Goal: Task Accomplishment & Management: Complete application form

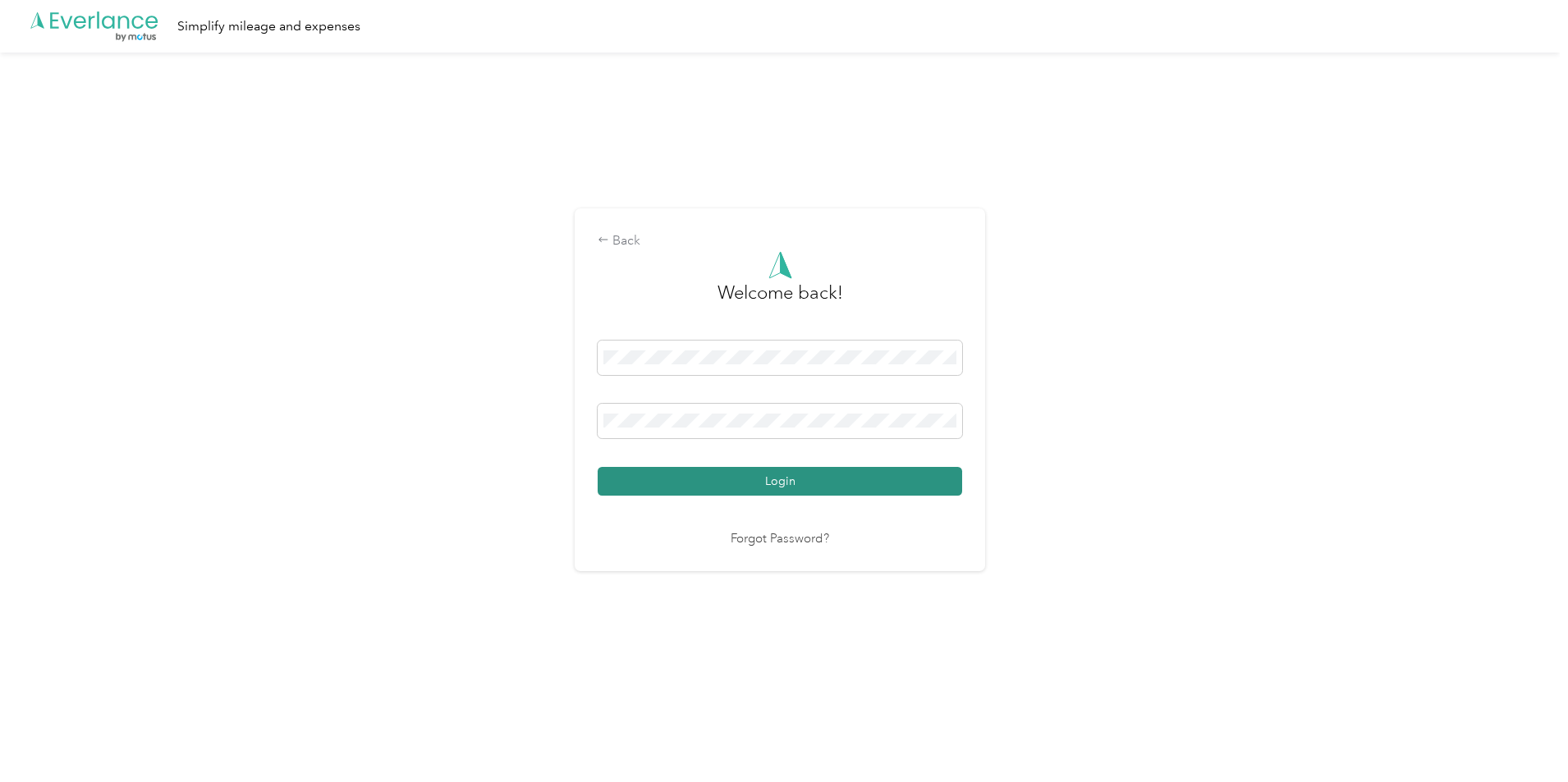
click at [839, 485] on button "Login" at bounding box center [780, 481] width 365 height 29
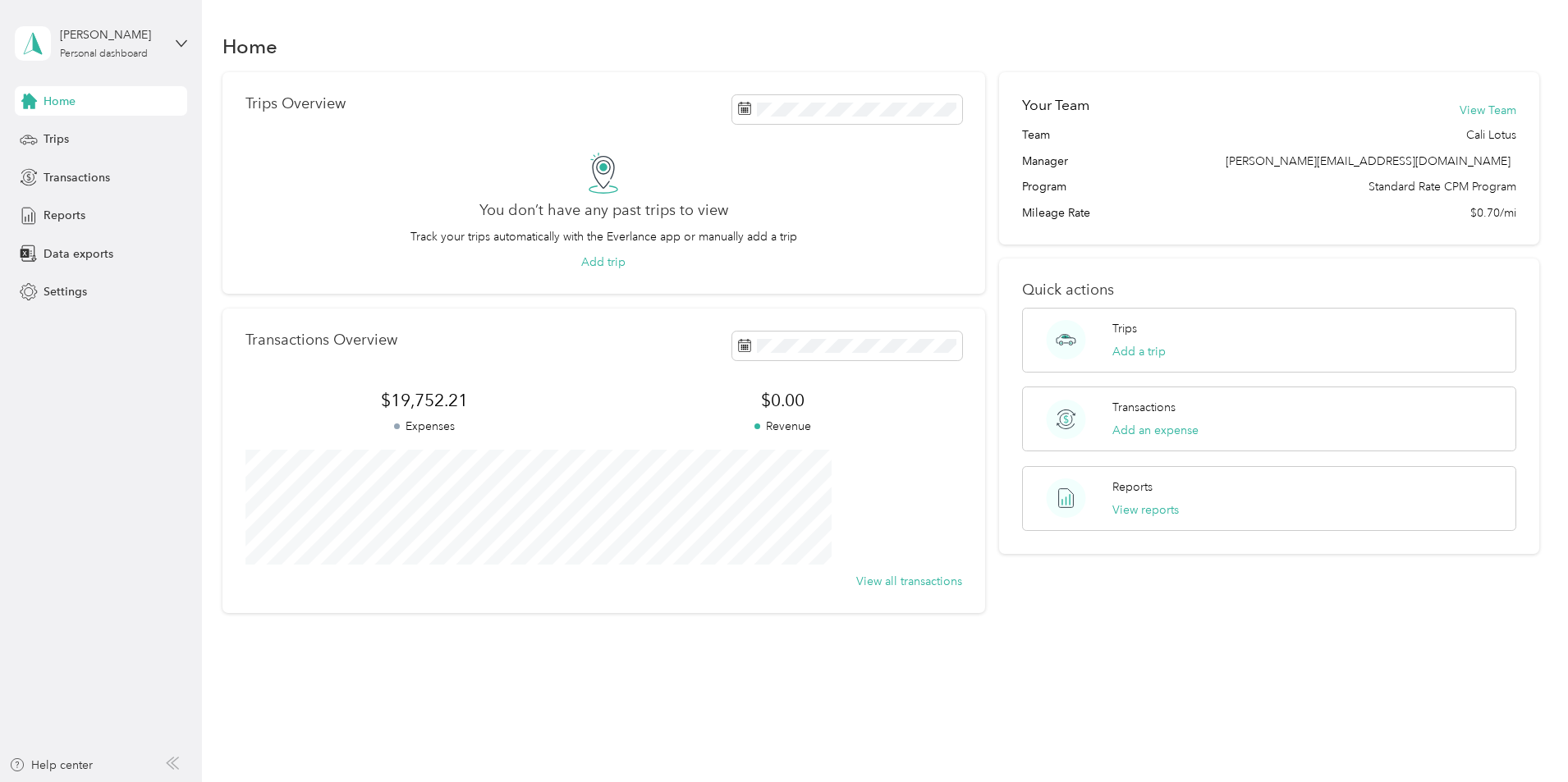
click at [287, 577] on div "Trips Overview You don’t have any past trips to view Track your trips automatic…" at bounding box center [881, 343] width 1318 height 542
click at [61, 159] on div "Home Trips Transactions Reports Data exports Settings" at bounding box center [101, 197] width 172 height 221
click at [78, 181] on span "Transactions" at bounding box center [76, 178] width 66 height 18
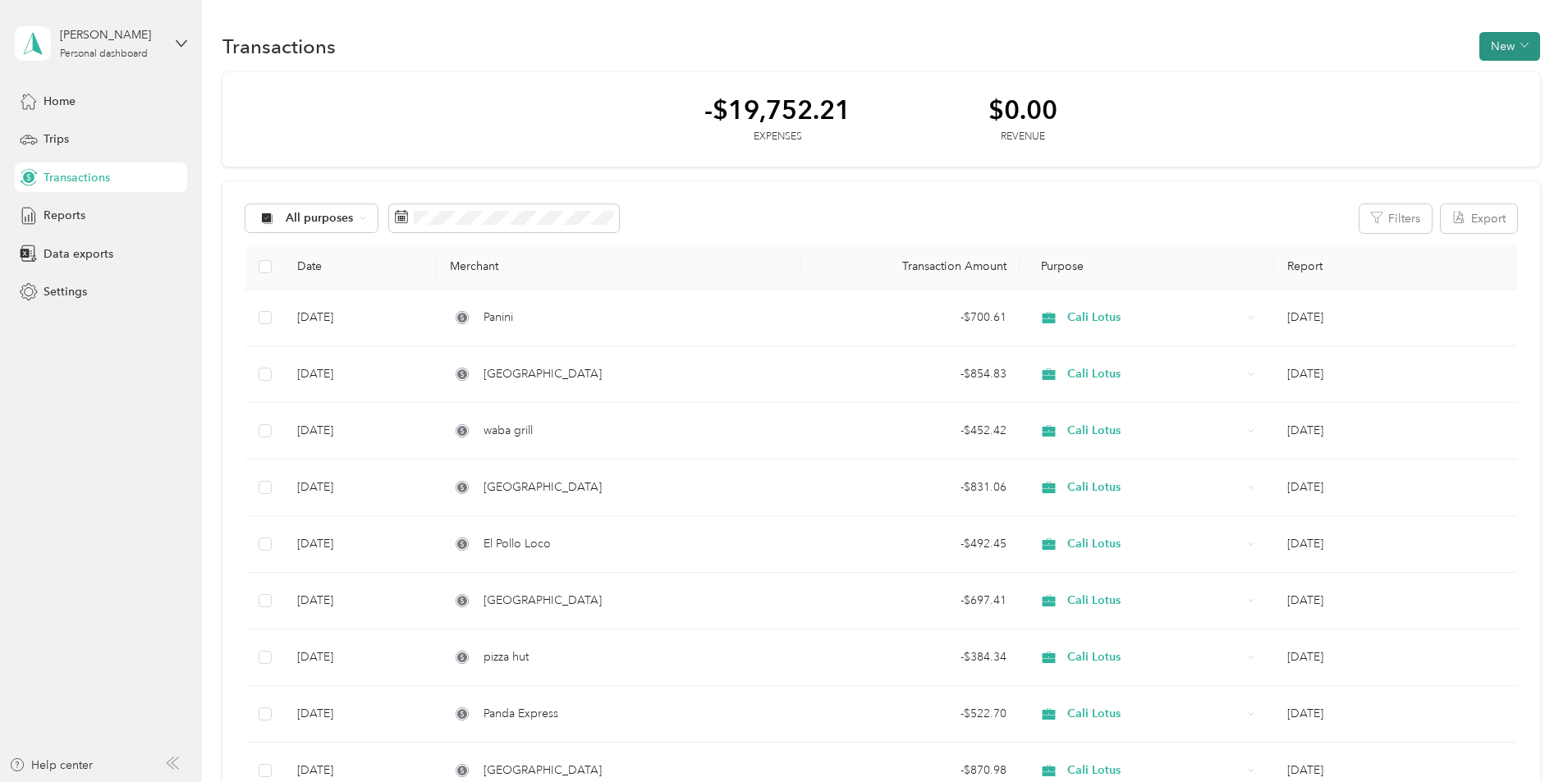
click at [1480, 56] on button "New" at bounding box center [1510, 46] width 61 height 29
click at [1393, 77] on span "Expense" at bounding box center [1391, 78] width 44 height 18
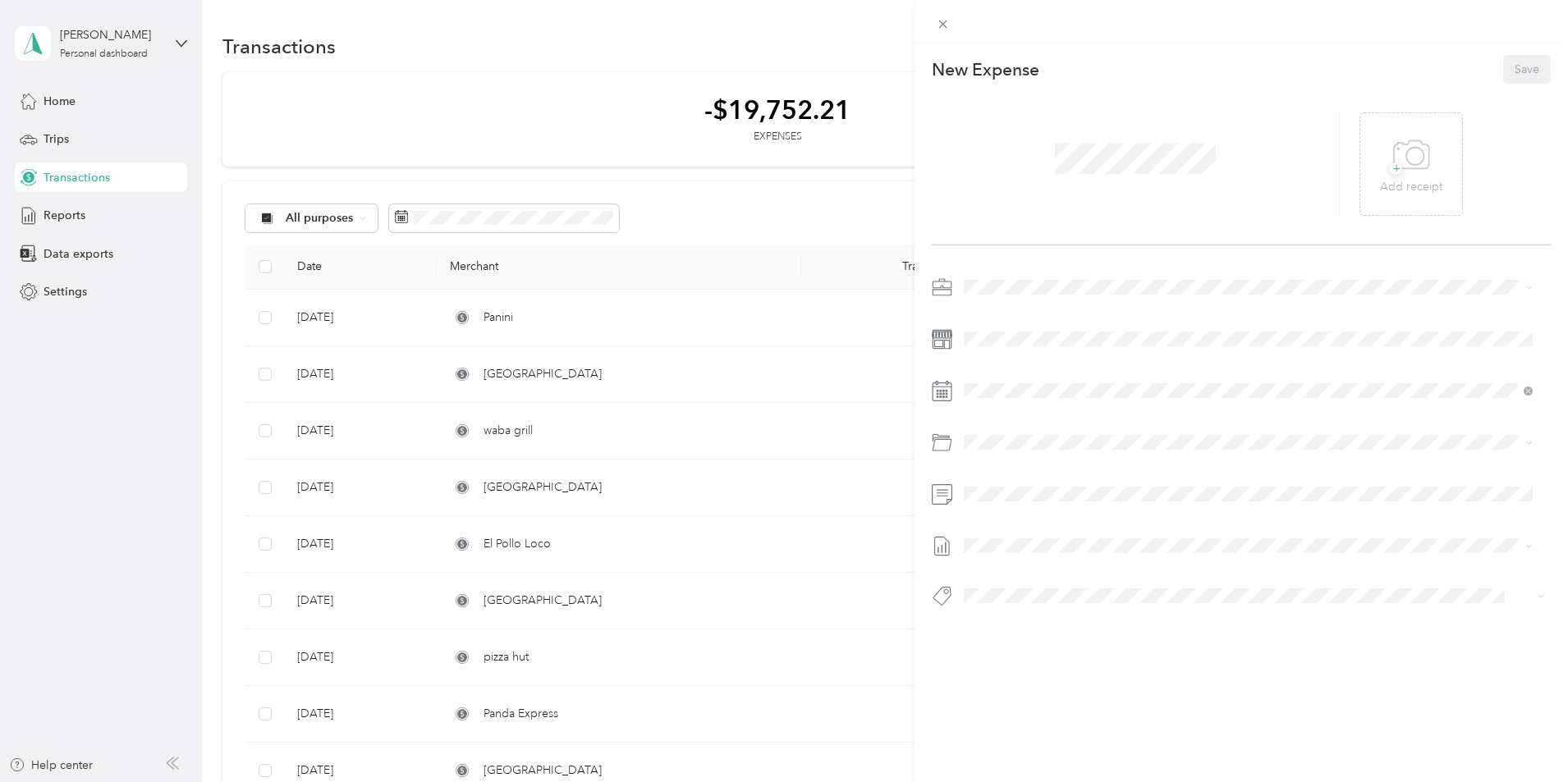
click at [1093, 322] on div at bounding box center [1240, 447] width 619 height 345
click at [997, 644] on div "28" at bounding box center [999, 643] width 21 height 20
click at [1238, 505] on div "Malibu Gold" at bounding box center [1268, 507] width 519 height 18
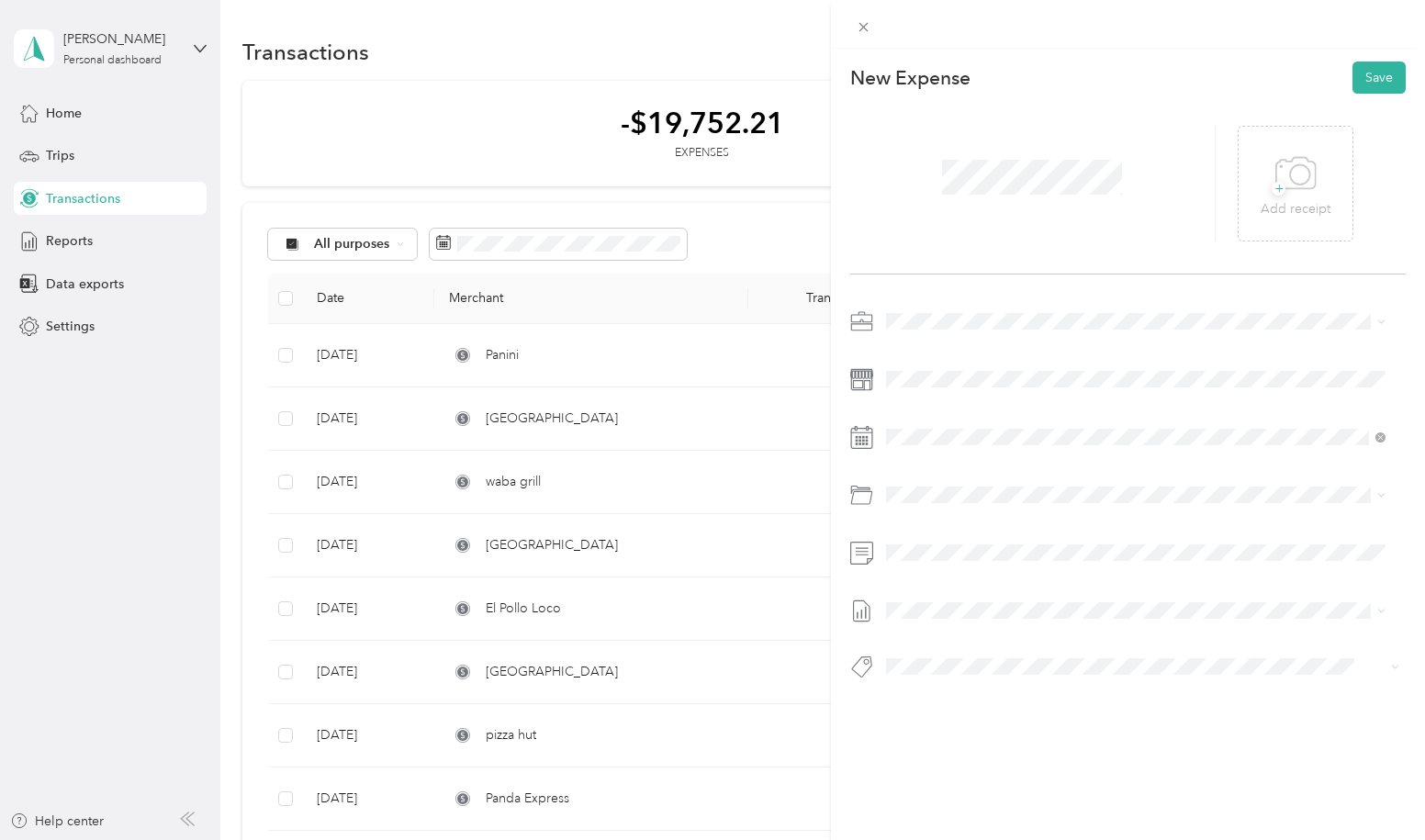
click at [994, 159] on span at bounding box center [1032, 177] width 193 height 47
click at [1042, 733] on div "New Expense Save + Add receipt" at bounding box center [1129, 402] width 594 height 708
click at [1272, 189] on span "+" at bounding box center [1279, 189] width 14 height 14
click at [1353, 81] on button "Save" at bounding box center [1380, 77] width 53 height 33
